Goal: Book appointment/travel/reservation

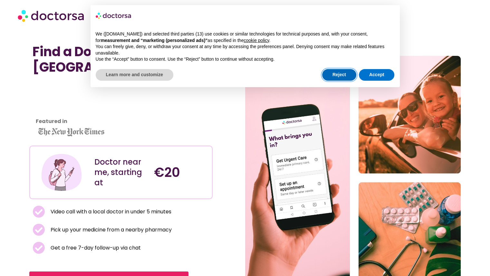
click at [342, 72] on button "Reject" at bounding box center [339, 75] width 34 height 12
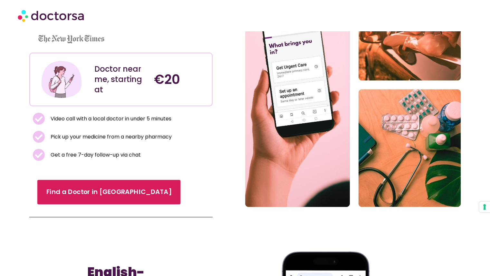
scroll to position [94, 0]
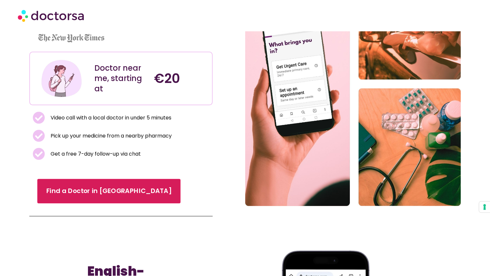
click at [103, 193] on span "Find a Doctor in [GEOGRAPHIC_DATA]" at bounding box center [108, 190] width 125 height 9
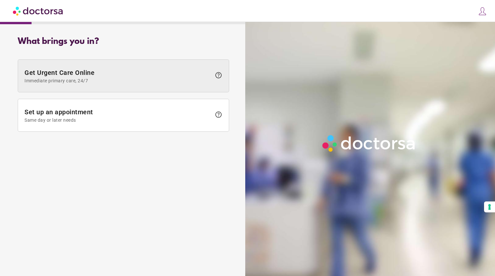
click at [89, 81] on span "Immediate primary care, 24/7" at bounding box center [117, 80] width 187 height 5
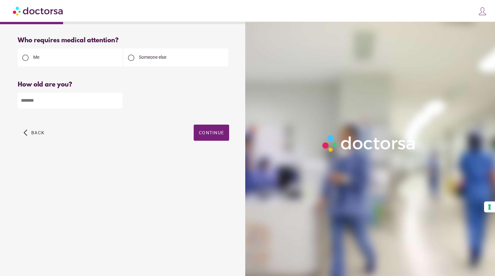
click at [77, 103] on input "number" at bounding box center [70, 101] width 105 height 16
type input "**"
click at [205, 129] on span "button" at bounding box center [211, 132] width 35 height 16
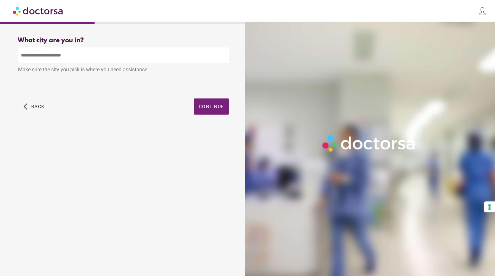
click at [103, 57] on input "text" at bounding box center [123, 55] width 211 height 16
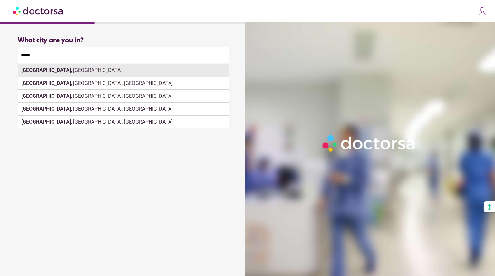
click at [70, 73] on div "Paris , France" at bounding box center [123, 70] width 211 height 13
type input "**********"
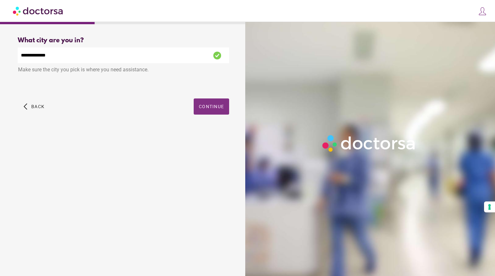
click at [213, 114] on span "button" at bounding box center [211, 106] width 35 height 16
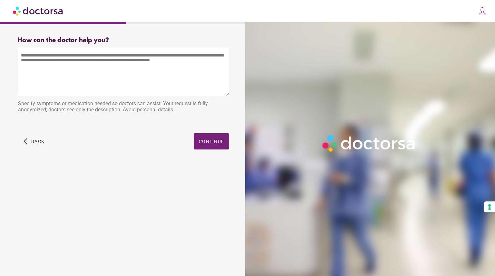
click at [161, 83] on textarea at bounding box center [123, 71] width 211 height 48
click at [44, 145] on span "button" at bounding box center [34, 141] width 26 height 16
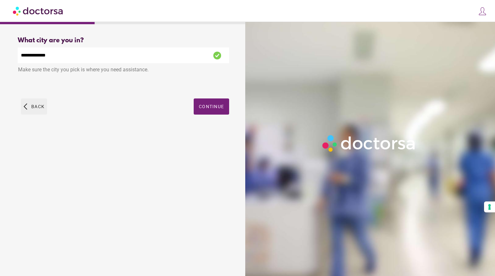
click at [38, 113] on span "button" at bounding box center [34, 106] width 26 height 16
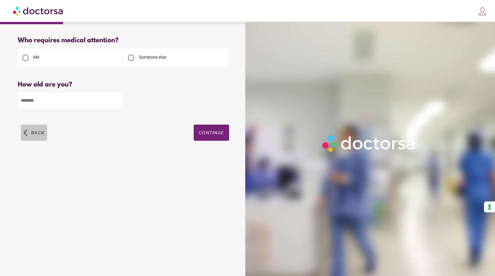
click at [31, 135] on span "Back" at bounding box center [37, 132] width 13 height 5
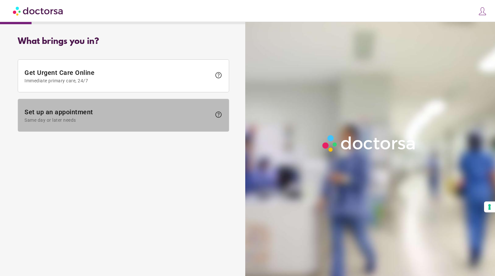
click at [78, 112] on span "Set up an appointment Same day or later needs" at bounding box center [117, 115] width 187 height 15
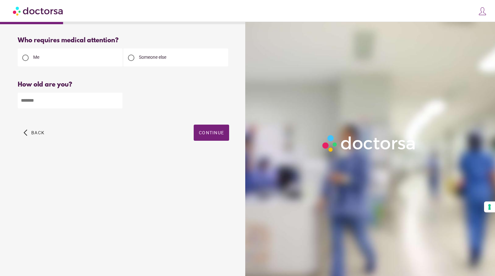
click at [64, 96] on input "**" at bounding box center [70, 101] width 105 height 16
click at [220, 137] on span "button" at bounding box center [211, 132] width 35 height 16
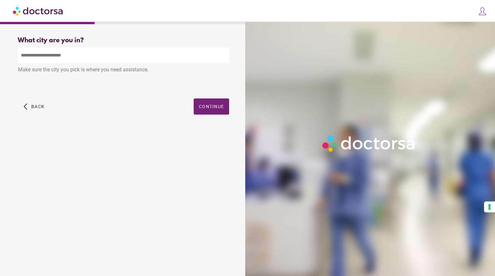
click at [149, 62] on input "text" at bounding box center [123, 55] width 211 height 16
type input "**********"
click at [220, 107] on span "Continue" at bounding box center [211, 106] width 25 height 5
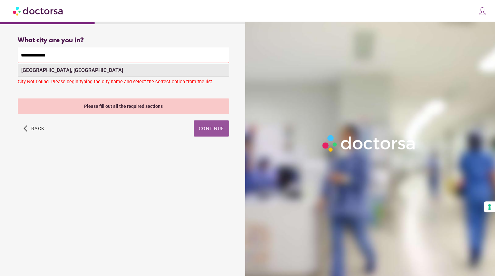
click at [96, 74] on div "Paris, France" at bounding box center [123, 70] width 211 height 13
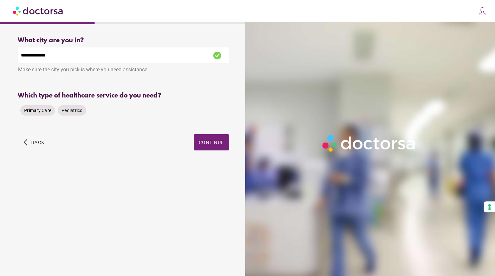
click at [43, 110] on span "Primary Care" at bounding box center [37, 110] width 27 height 5
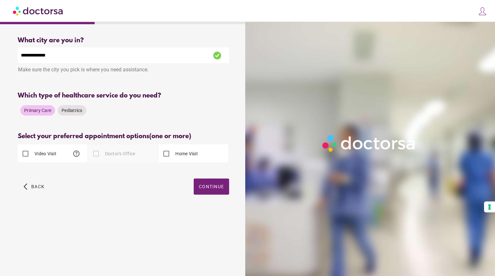
click at [47, 155] on label "Video Visit" at bounding box center [44, 153] width 23 height 6
click at [77, 155] on span "help" at bounding box center [77, 154] width 8 height 8
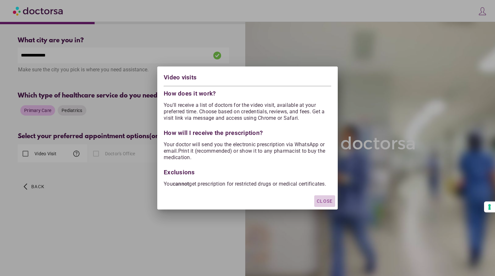
click at [324, 202] on span "Close" at bounding box center [325, 200] width 16 height 5
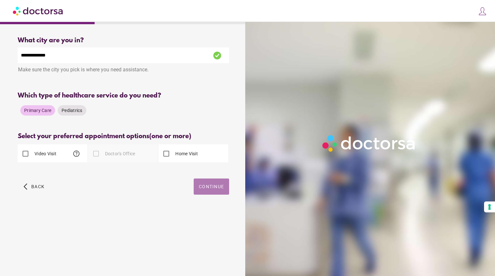
click at [212, 187] on span "Continue" at bounding box center [211, 186] width 25 height 5
